Goal: Task Accomplishment & Management: Use online tool/utility

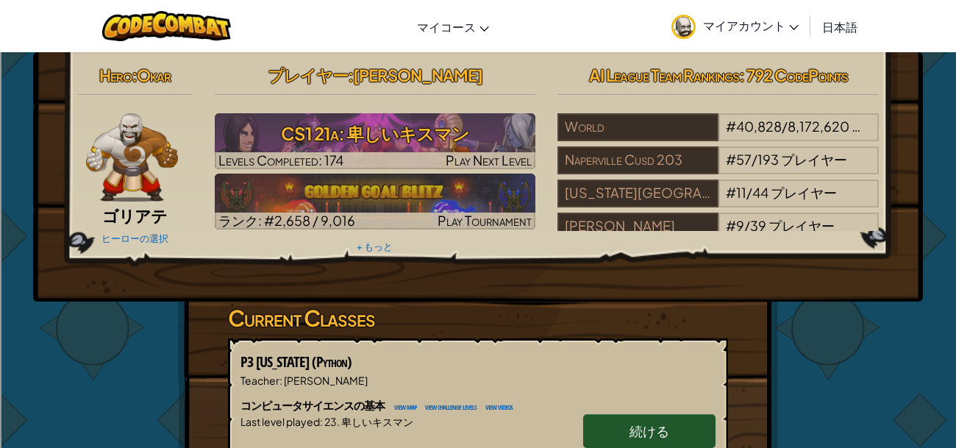
click at [744, 22] on span "マイアカウント" at bounding box center [751, 25] width 96 height 15
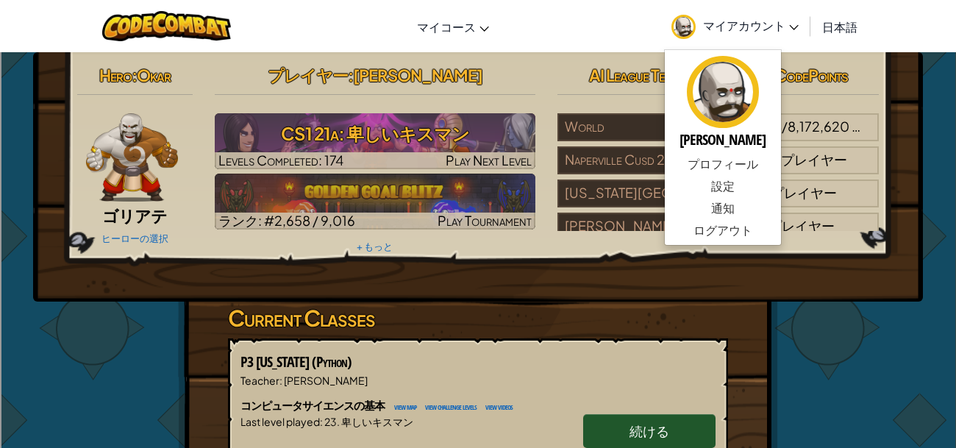
click at [843, 27] on span "日本語" at bounding box center [839, 26] width 35 height 15
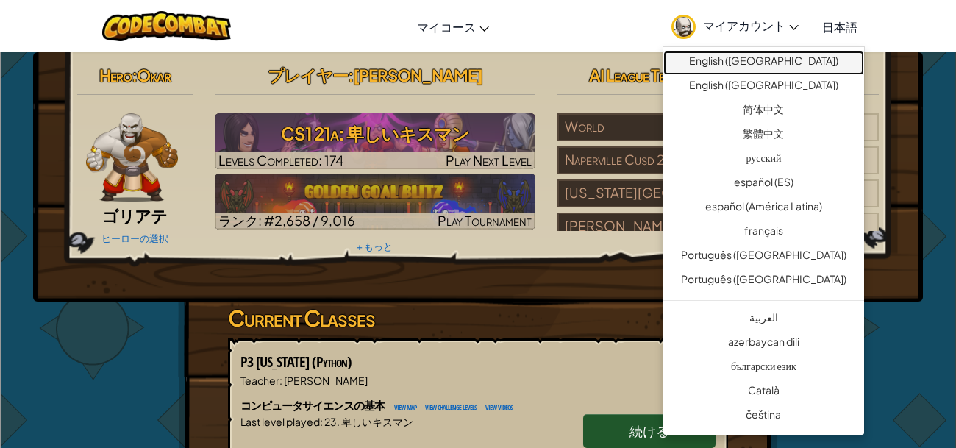
click at [783, 65] on link "English ([GEOGRAPHIC_DATA])" at bounding box center [763, 63] width 201 height 24
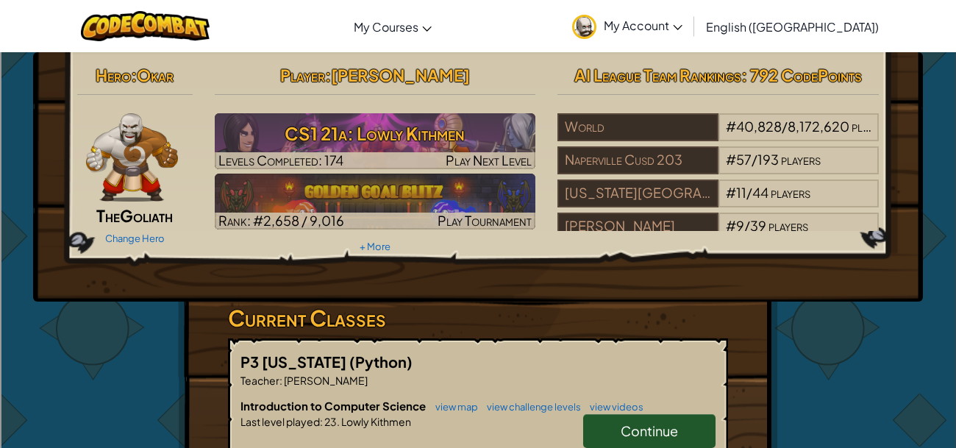
click at [817, 36] on link "English ([GEOGRAPHIC_DATA])" at bounding box center [791, 27] width 187 height 40
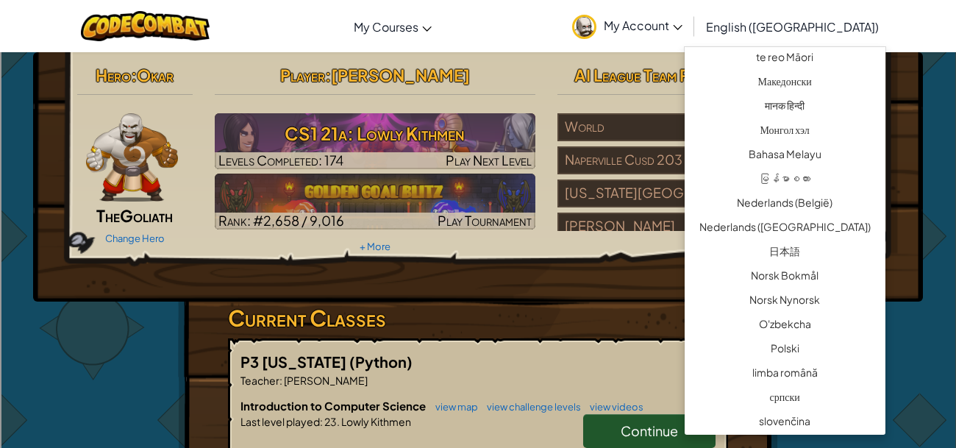
scroll to position [893, 0]
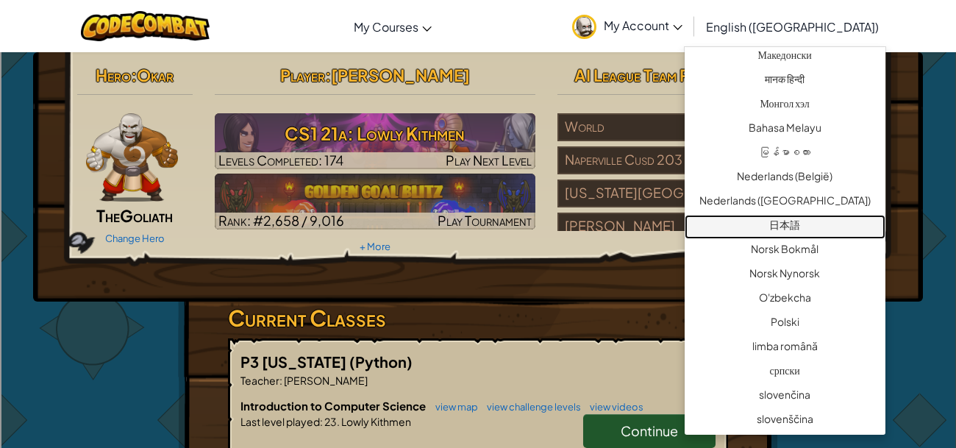
click at [791, 216] on link "日本語" at bounding box center [784, 227] width 201 height 24
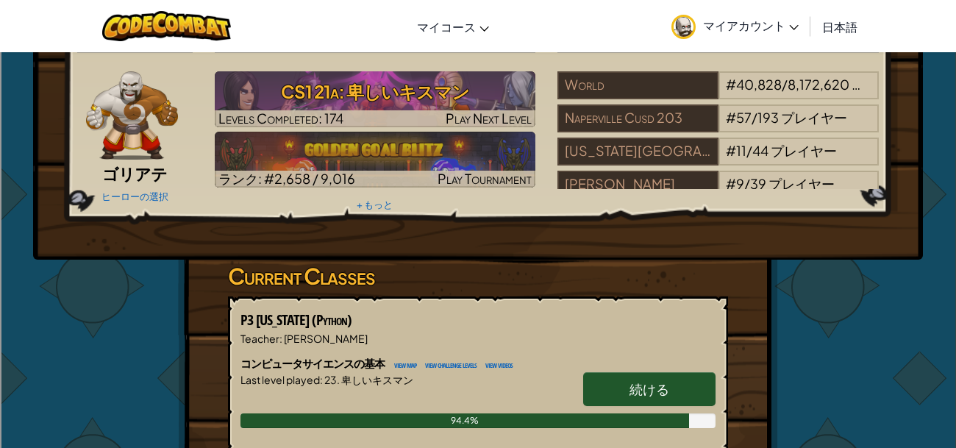
scroll to position [37, 0]
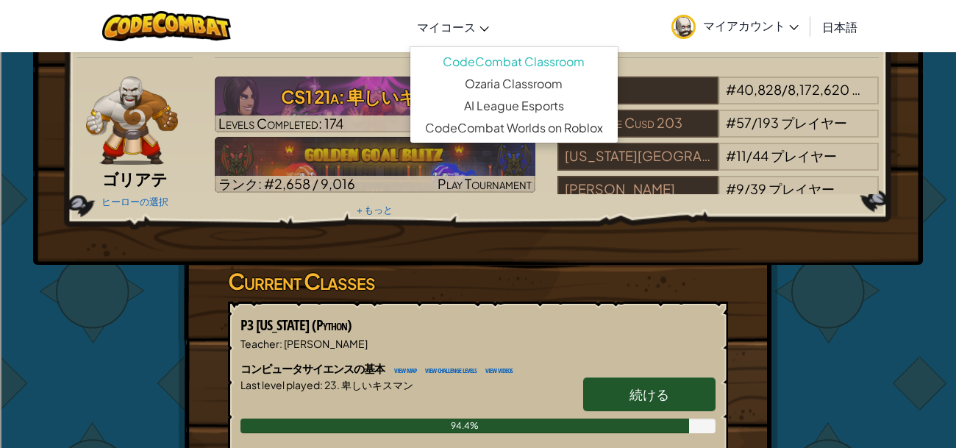
click at [456, 35] on link "マイコース" at bounding box center [452, 27] width 87 height 40
click at [512, 87] on link "Ozaria Classroom" at bounding box center [513, 84] width 207 height 22
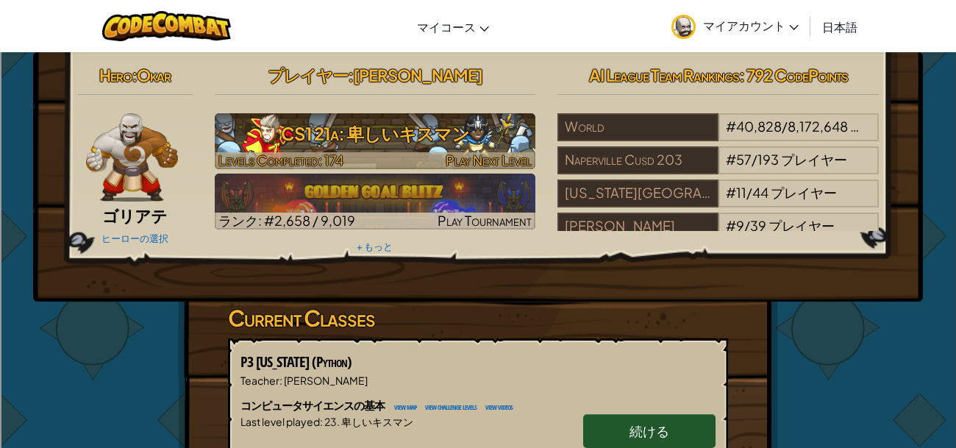
click at [447, 145] on h3 "CS1 21a: 卑しいキスマン" at bounding box center [375, 133] width 321 height 33
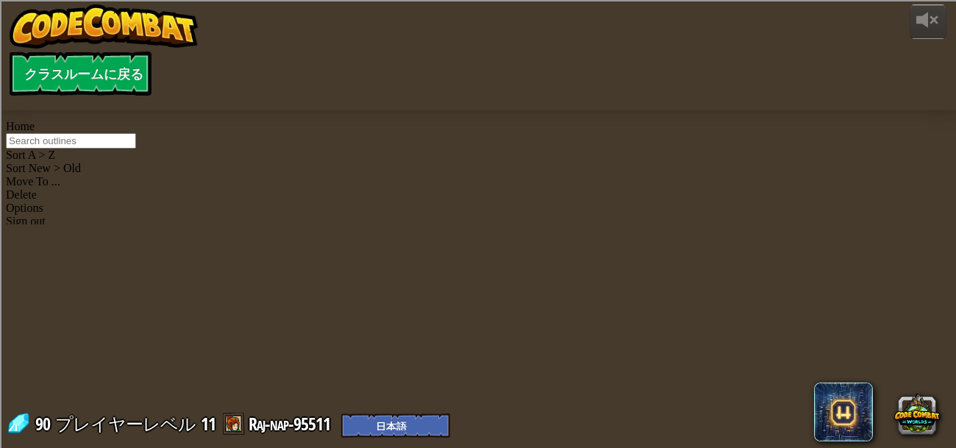
select select "ja"
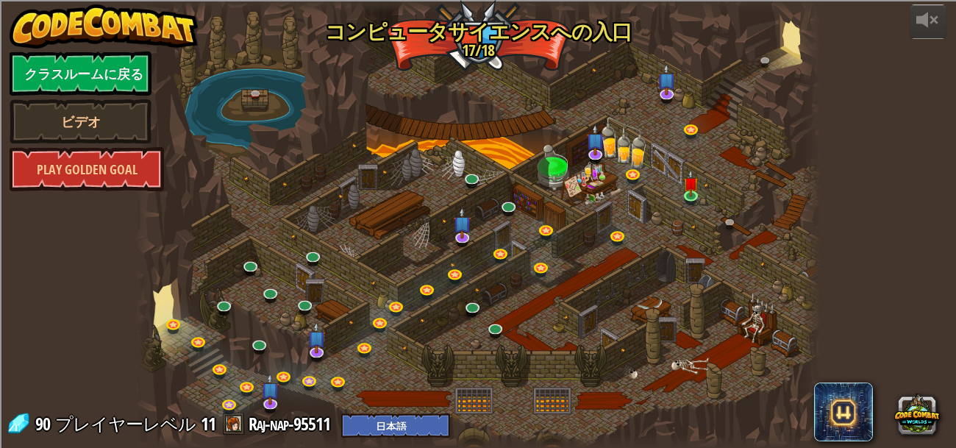
select select "ja"
click at [684, 190] on img at bounding box center [690, 176] width 15 height 36
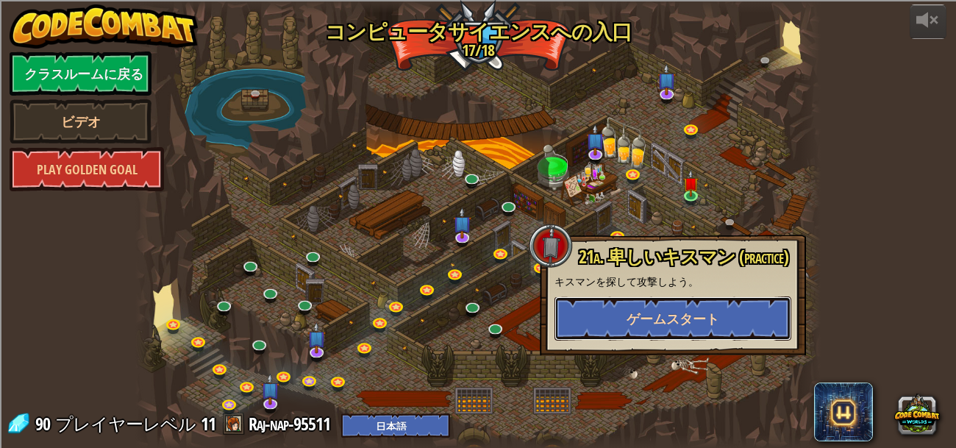
click at [666, 321] on span "ゲームスタート" at bounding box center [672, 318] width 93 height 18
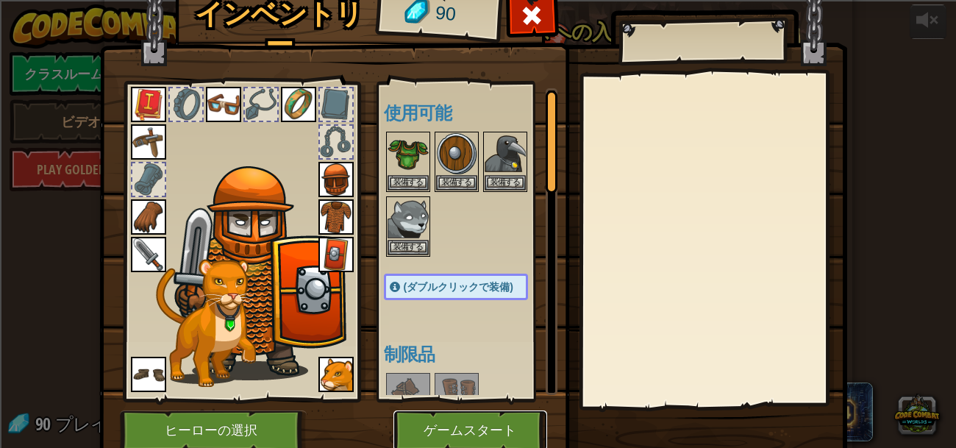
click at [481, 432] on button "ゲームスタート" at bounding box center [470, 430] width 154 height 40
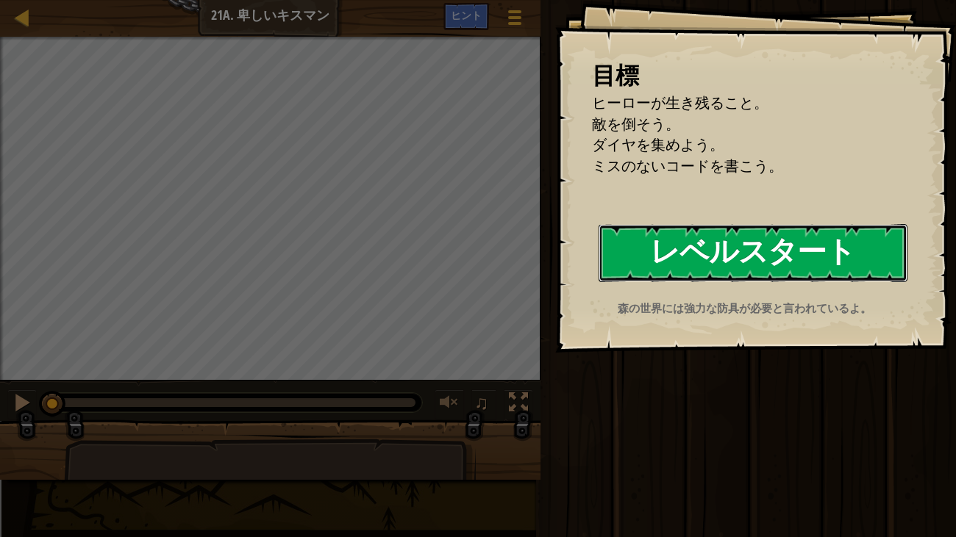
click at [839, 262] on button "レベルスタート" at bounding box center [752, 253] width 309 height 58
